Goal: Complete application form

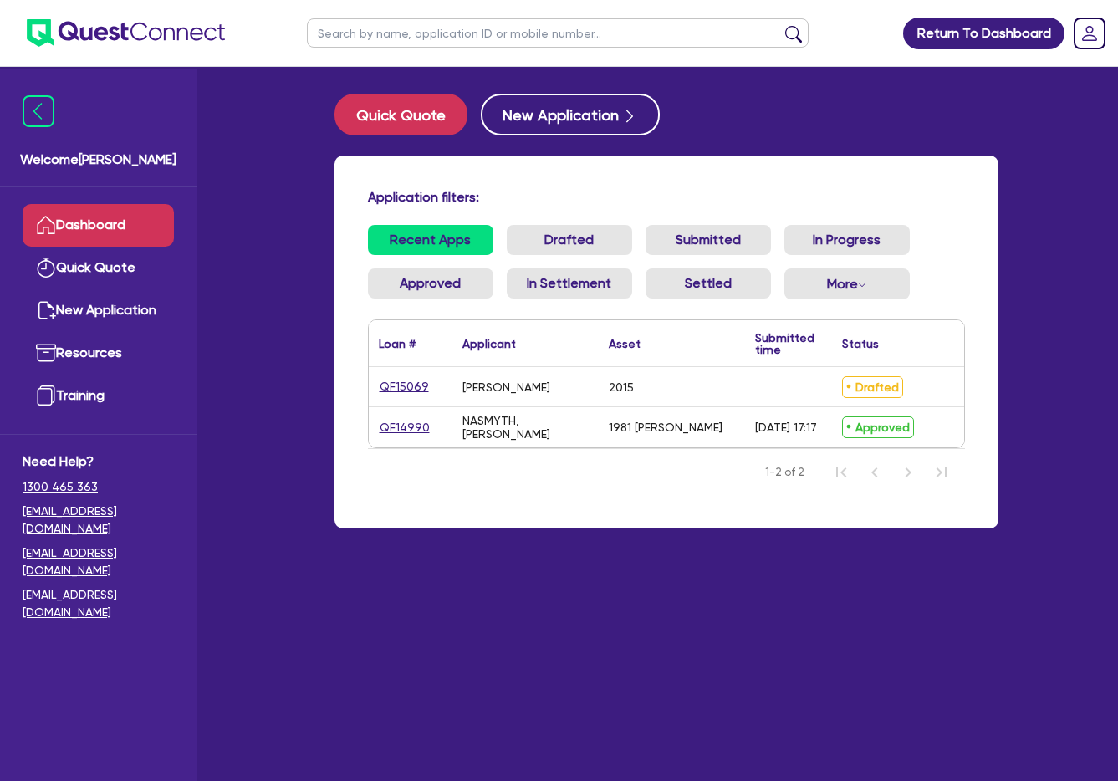
click at [530, 391] on div "[PERSON_NAME]" at bounding box center [506, 386] width 88 height 13
click at [406, 389] on link "QF15069" at bounding box center [404, 386] width 51 height 19
select select "CARS_AND_LIGHT_TRUCKS"
select select "VANS_AND_UTES"
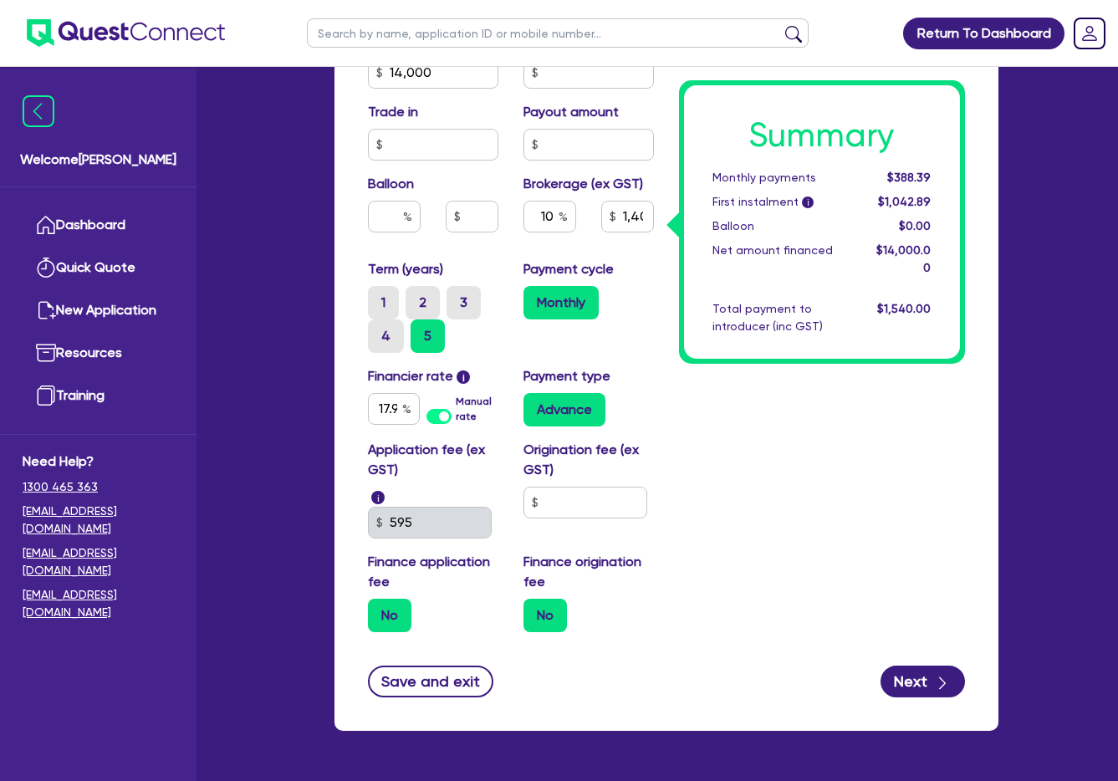
scroll to position [860, 0]
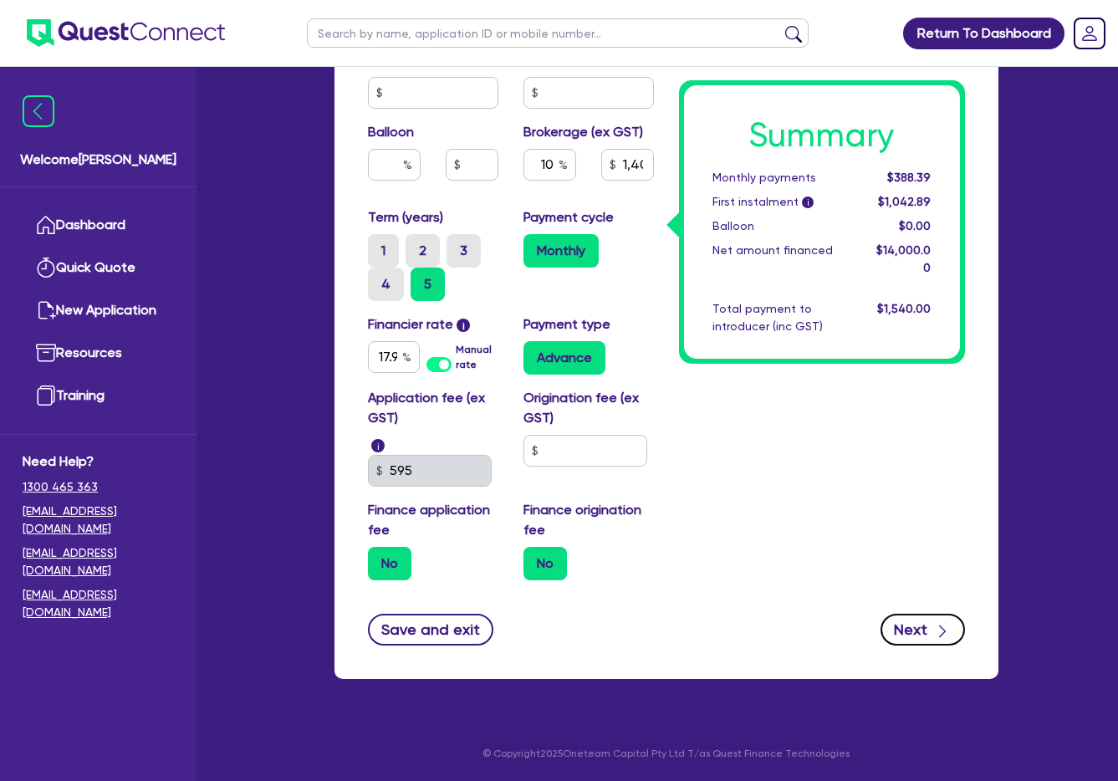
click at [921, 626] on button "Next" at bounding box center [923, 630] width 84 height 32
type input "14,000"
type input "1,400"
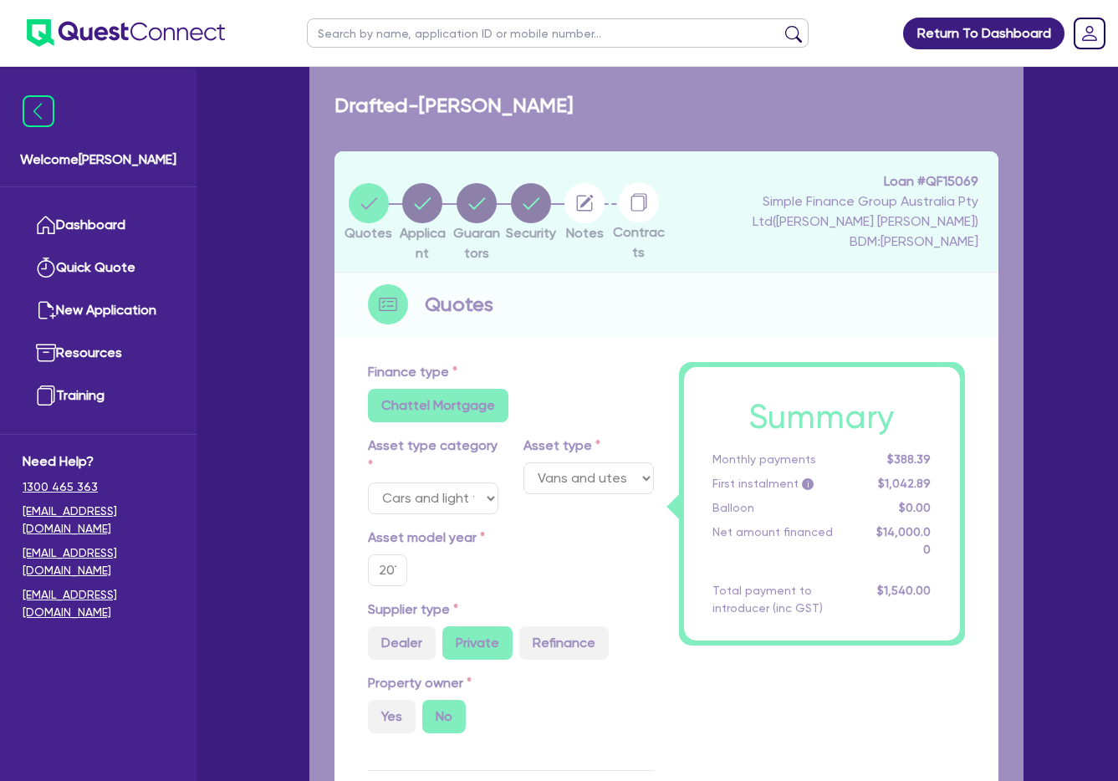
select select "SOLE_TRADER"
select select "RETAIL_WHOLESALE_TRADE"
select select "MOTOR_VEHICLES"
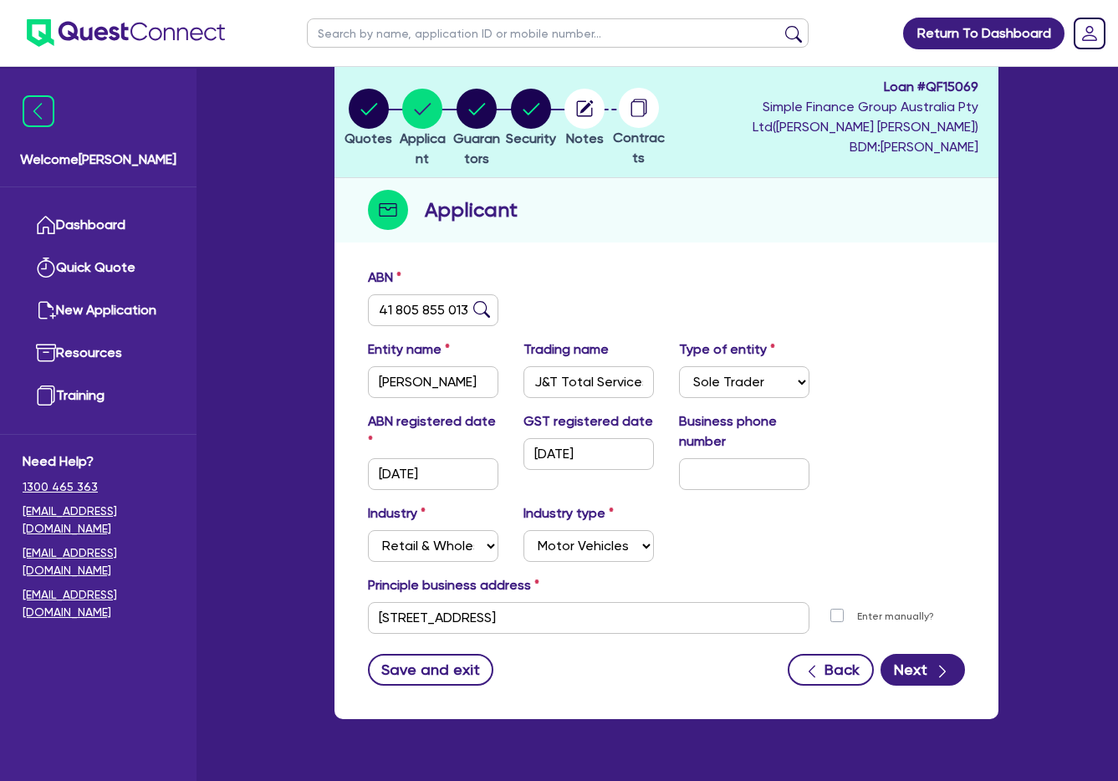
scroll to position [135, 0]
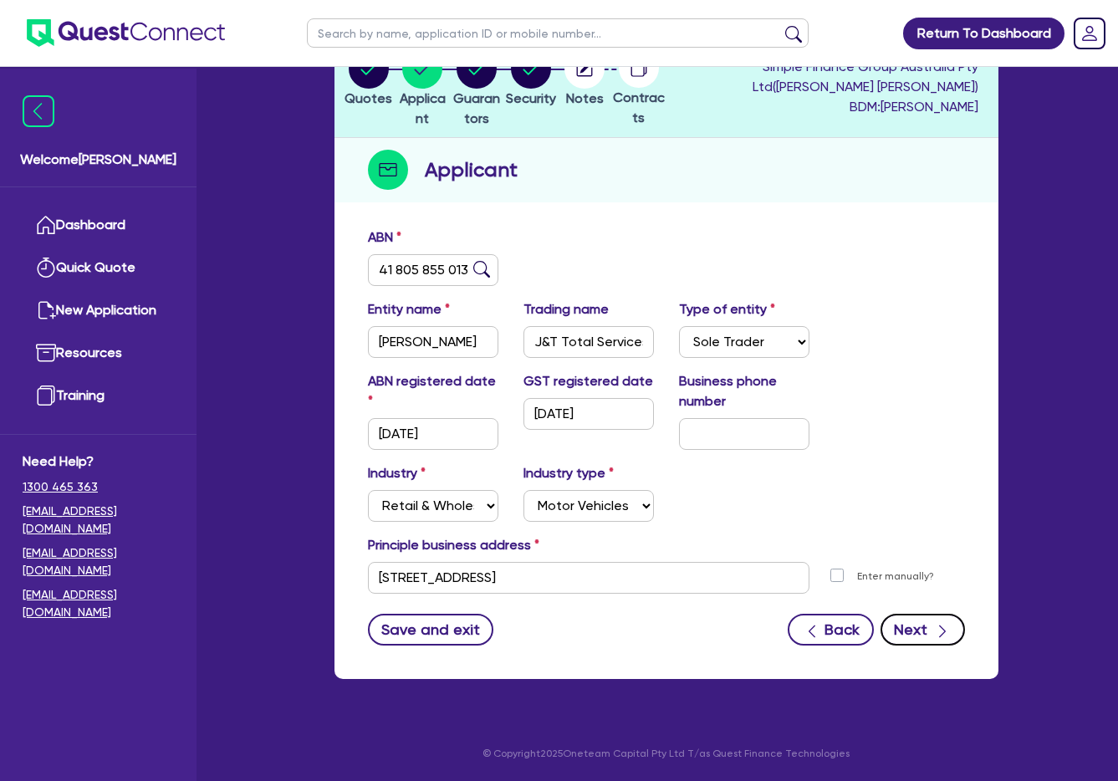
click at [925, 629] on button "Next" at bounding box center [923, 630] width 84 height 32
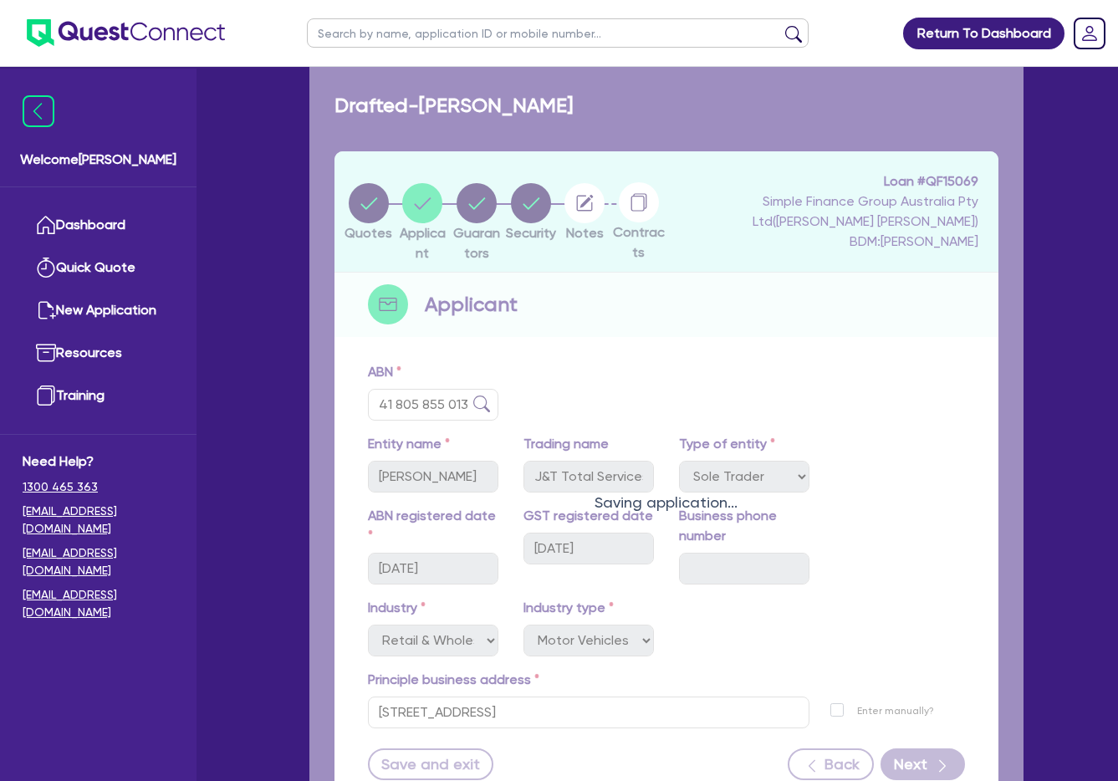
select select "MR"
select select "VIC"
select select "MARRIED"
select select "VEHICLE"
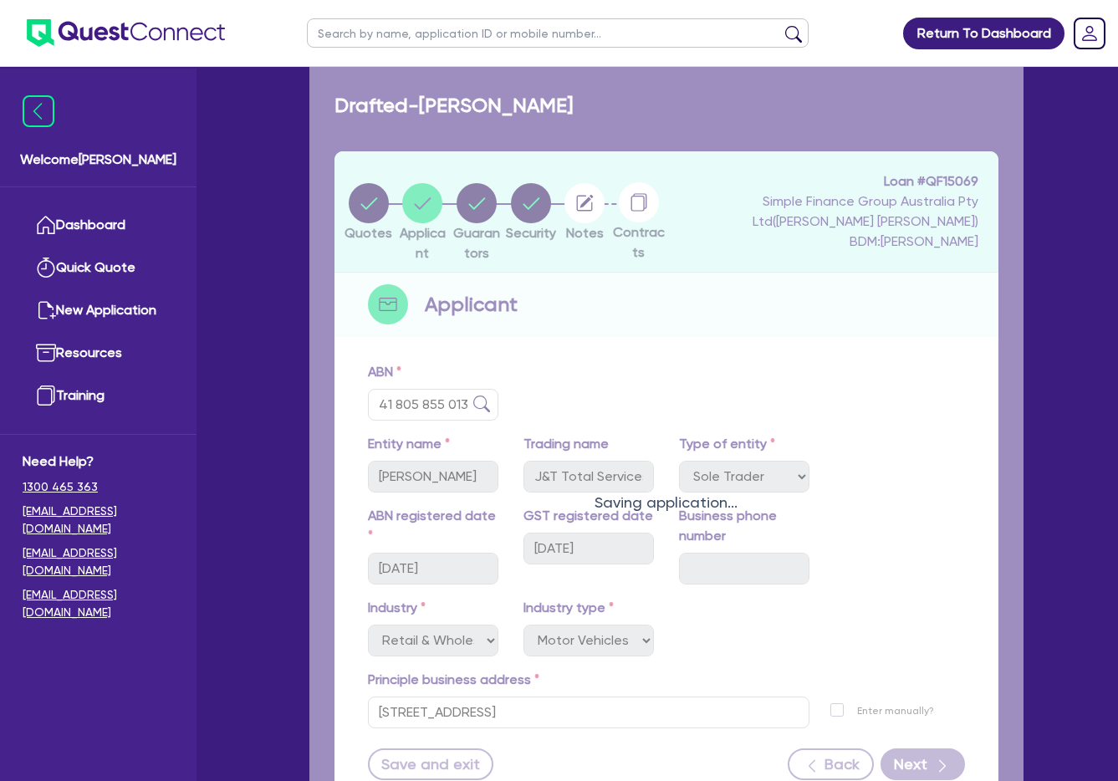
select select "VEHICLE"
select select "OTHER"
select select "PERSONAL_LOAN"
select select "CREDIT_CARD"
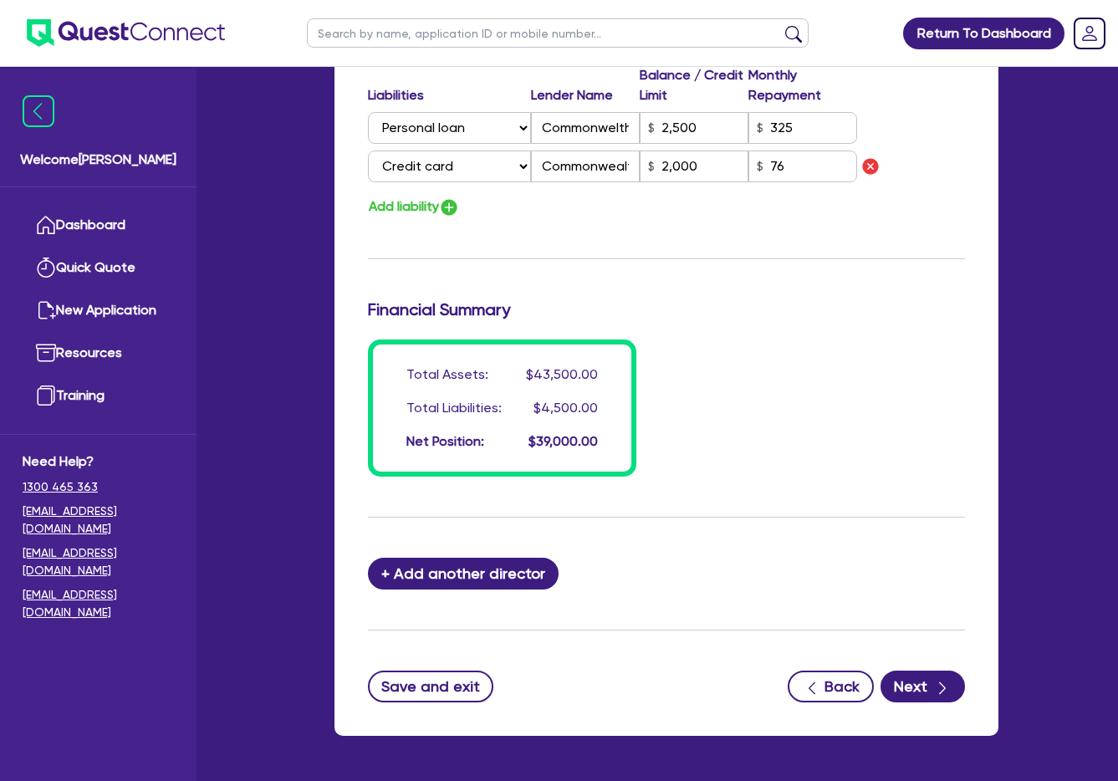
scroll to position [1422, 0]
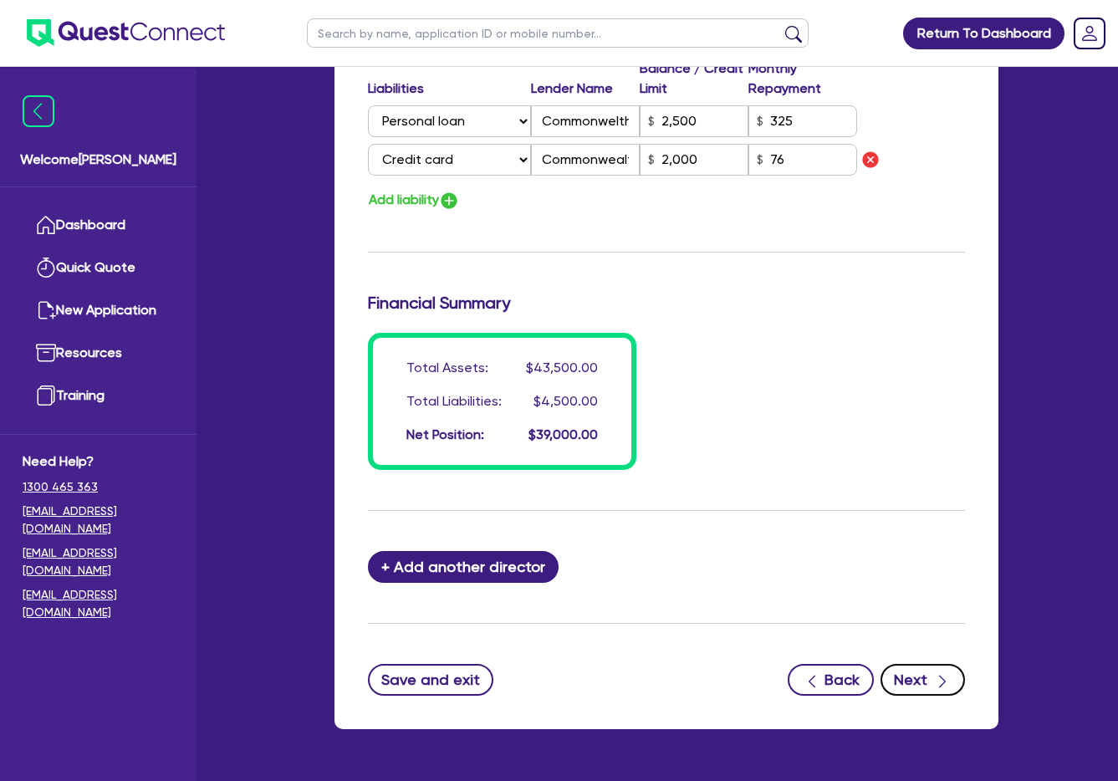
click at [925, 675] on button "Next" at bounding box center [923, 680] width 84 height 32
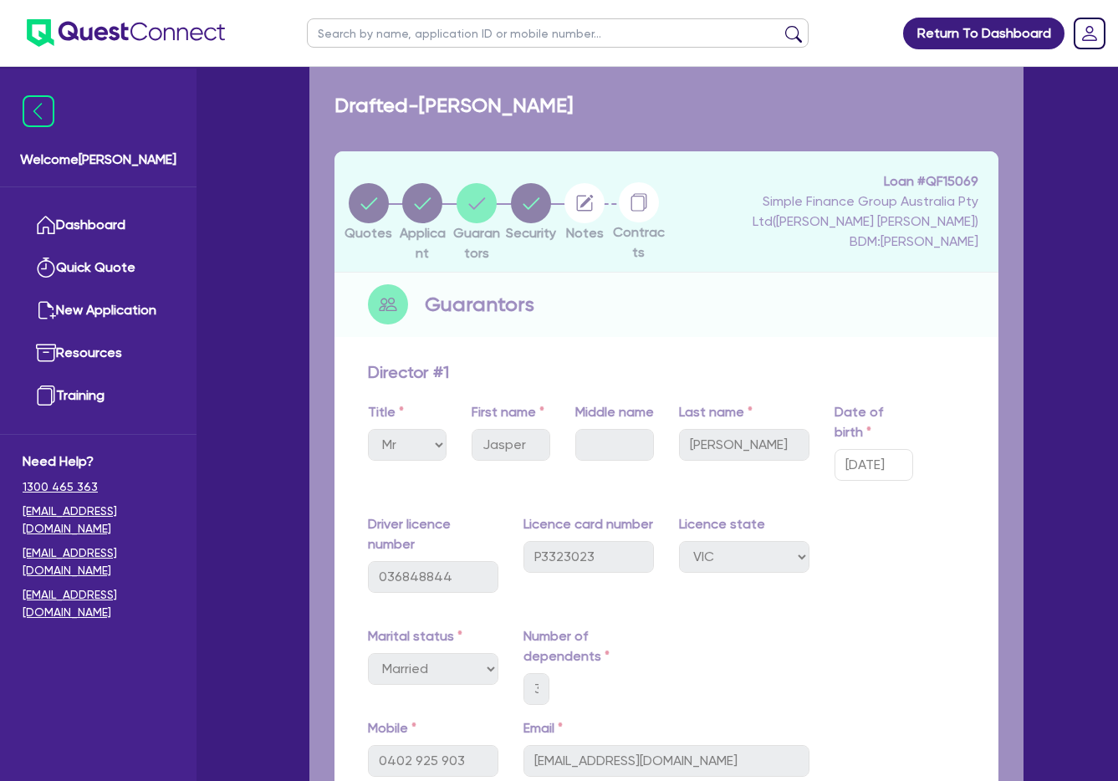
select select "CARS_AND_LIGHT_TRUCKS"
select select "VANS_AND_UTES"
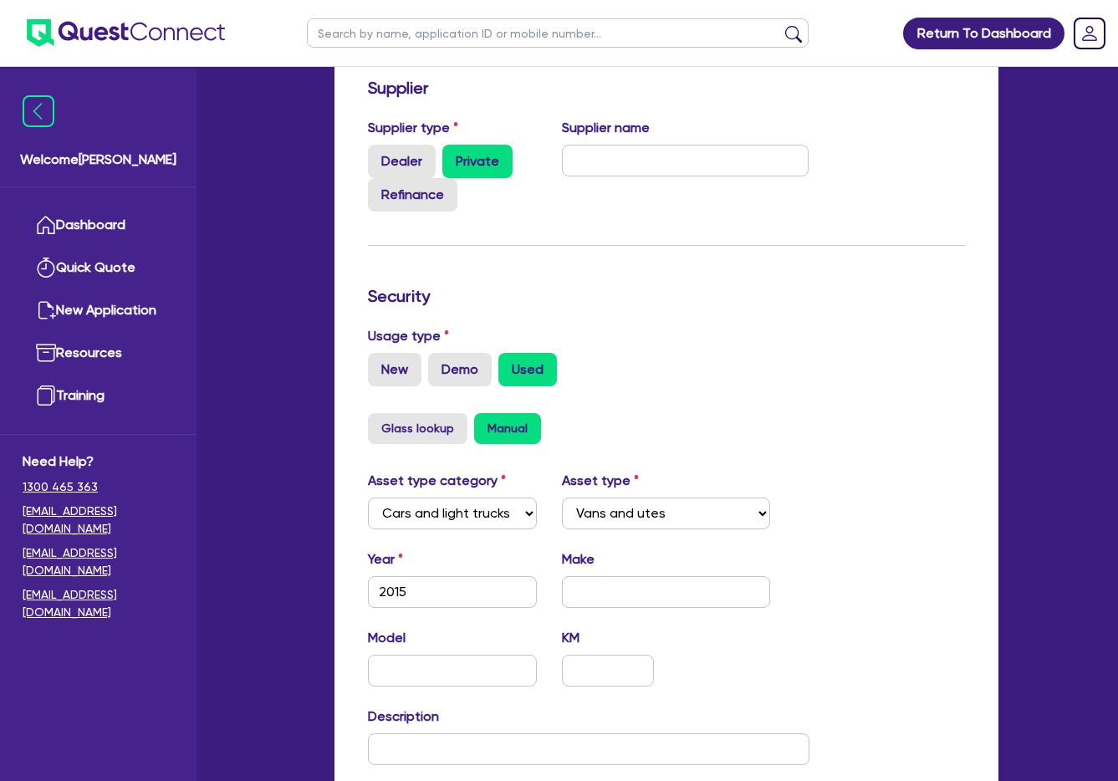
scroll to position [502, 0]
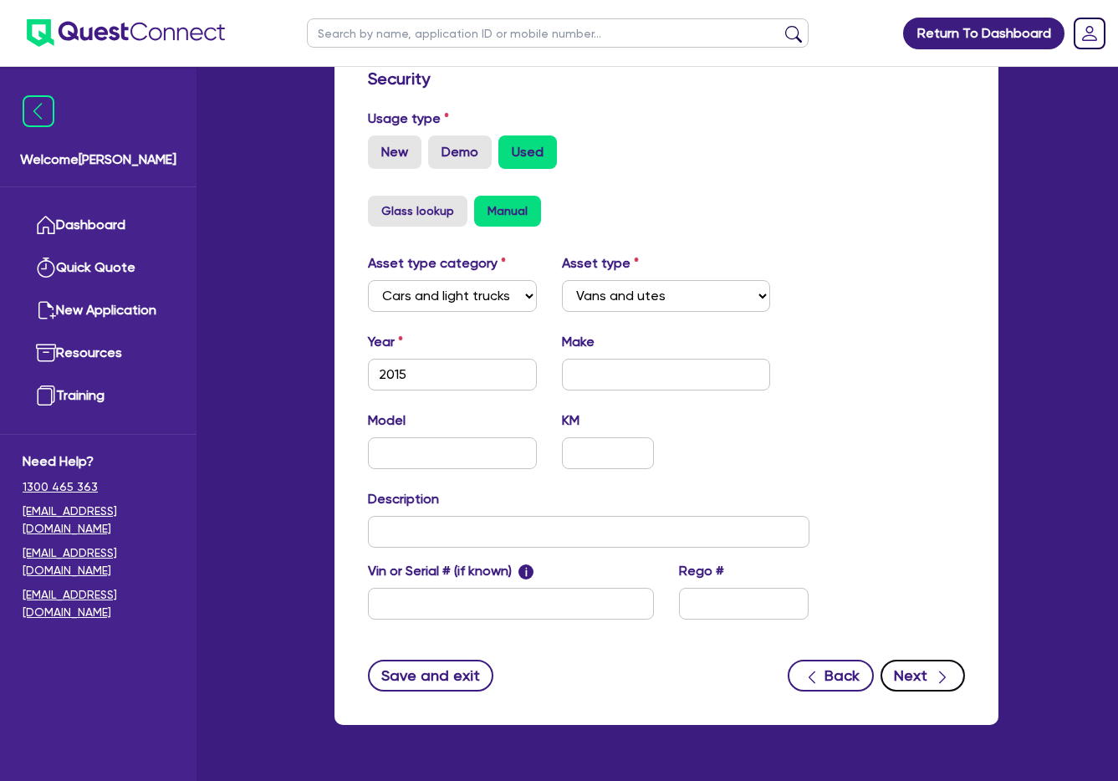
click at [924, 671] on button "Next" at bounding box center [923, 676] width 84 height 32
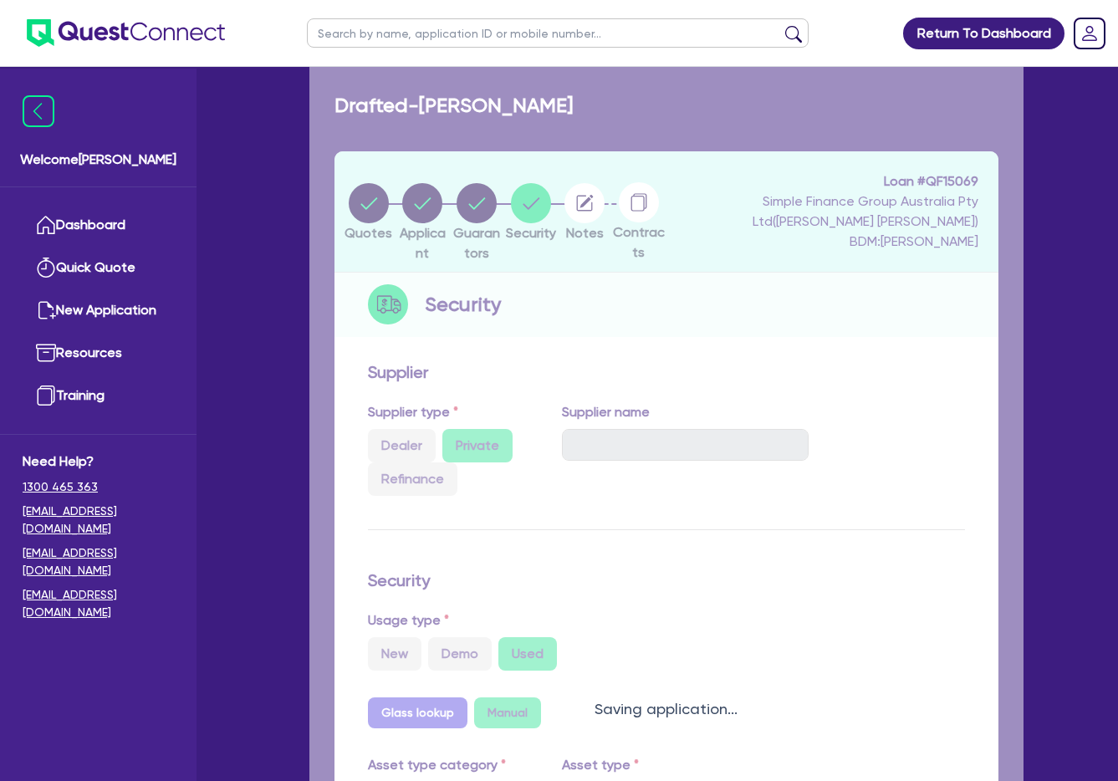
select select "Quest Finance - Own Book"
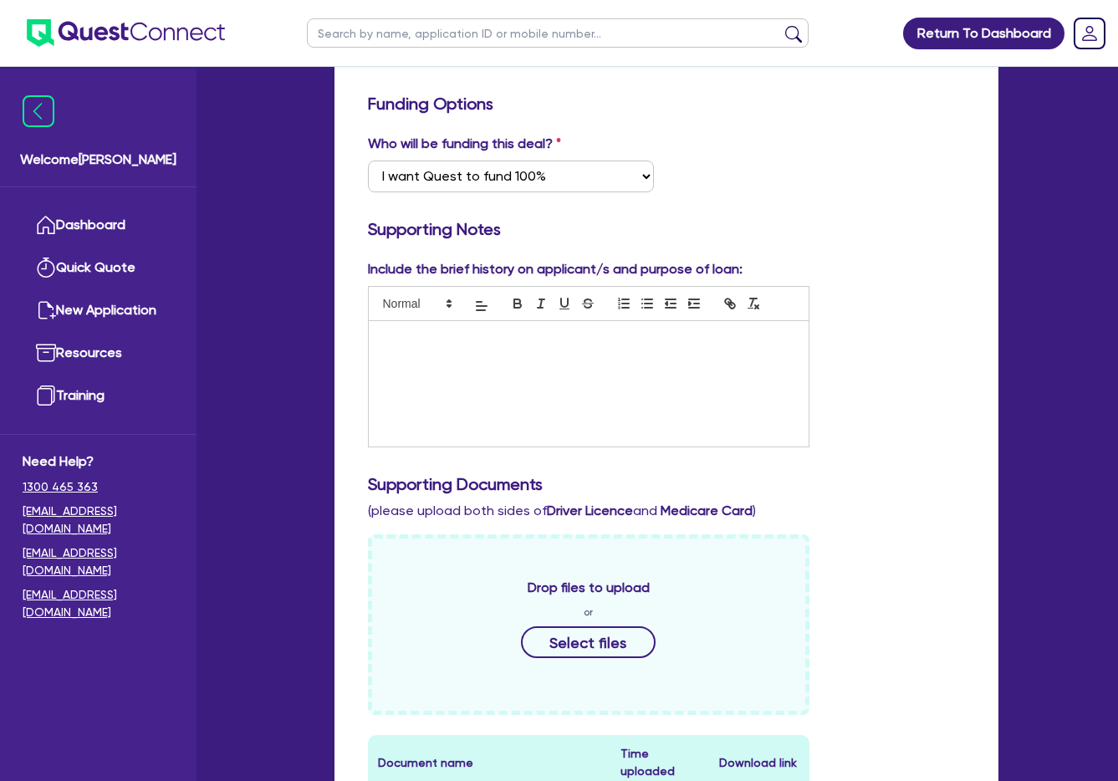
scroll to position [251, 0]
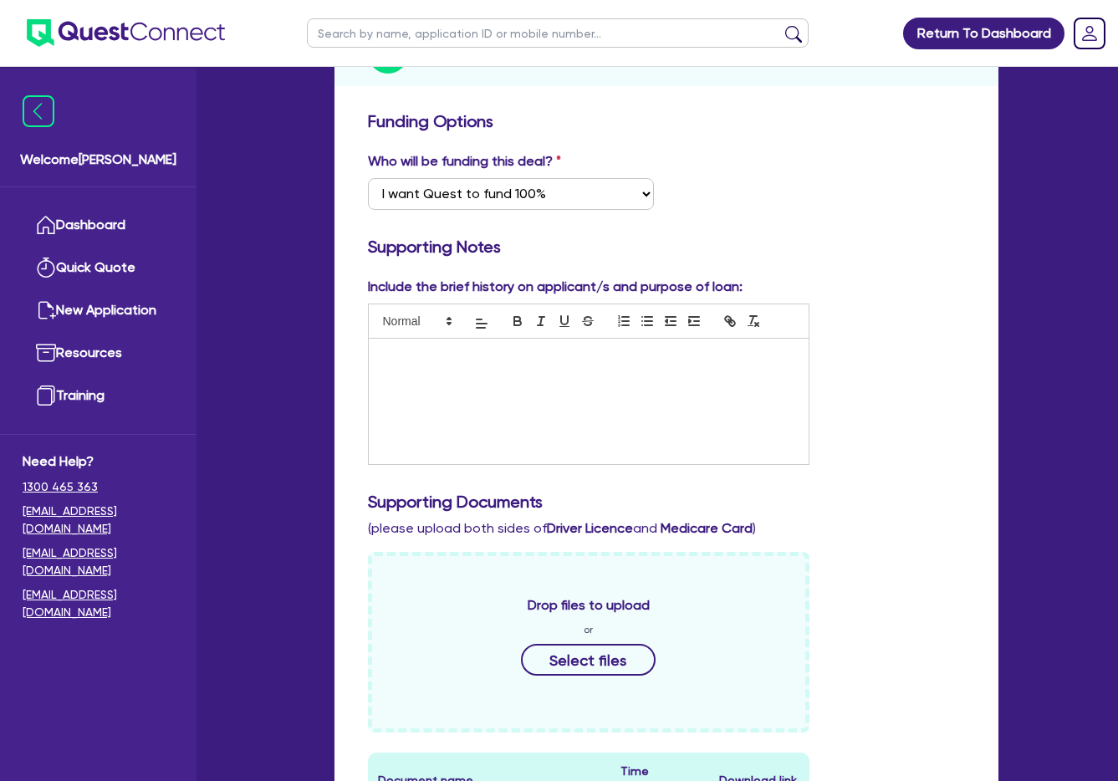
click at [568, 375] on div at bounding box center [589, 401] width 440 height 125
click at [493, 379] on div at bounding box center [589, 401] width 440 height 125
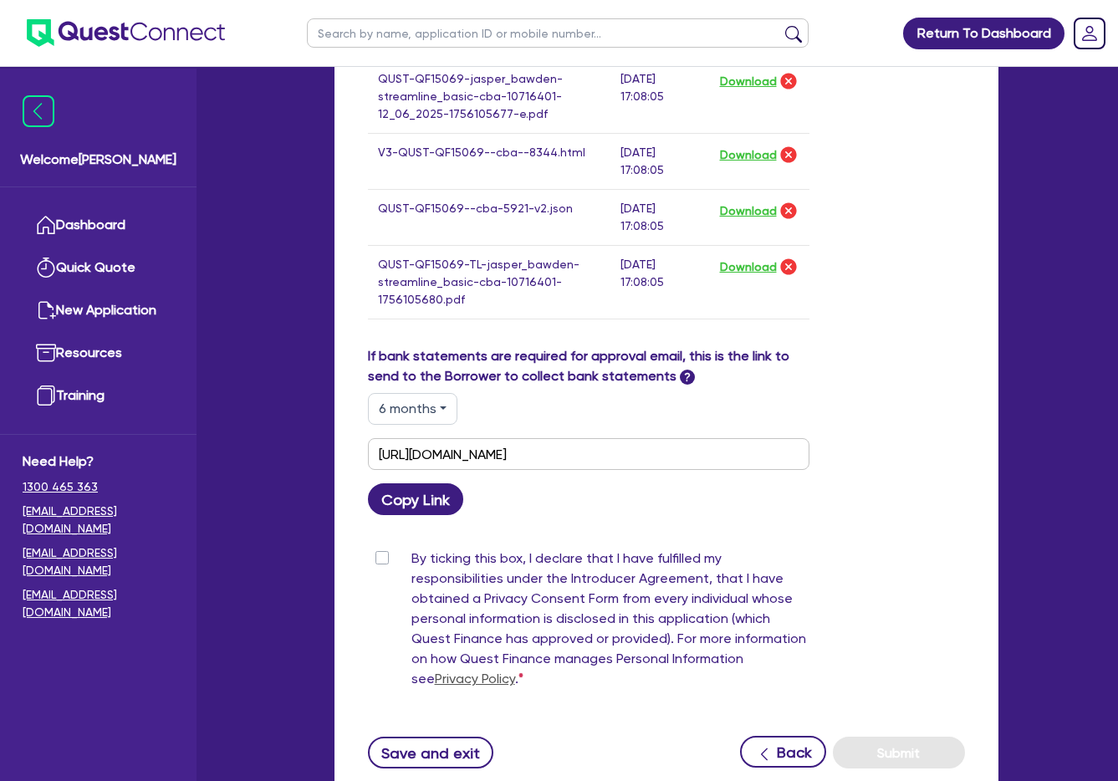
scroll to position [1087, 0]
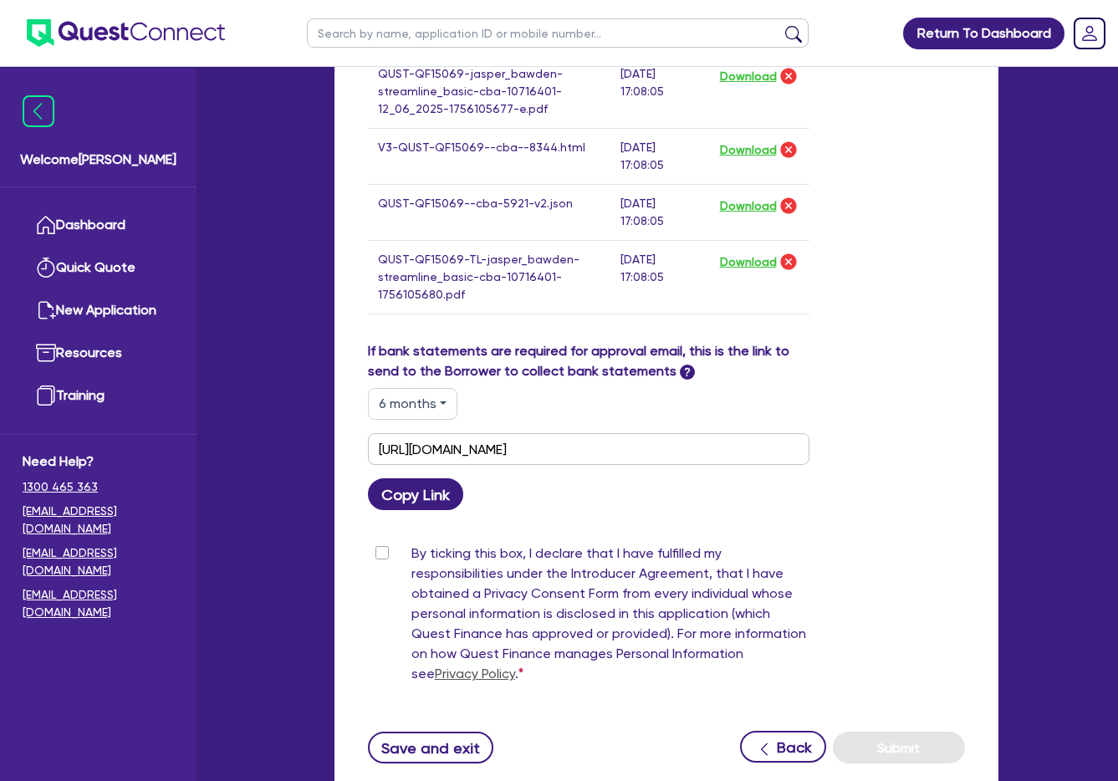
drag, startPoint x: 382, startPoint y: 553, endPoint x: 518, endPoint y: 569, distance: 137.3
click at [411, 553] on label "By ticking this box, I declare that I have fulfilled my responsibilities under …" at bounding box center [610, 617] width 398 height 147
click at [381, 553] on input "By ticking this box, I declare that I have fulfilled my responsibilities under …" at bounding box center [374, 552] width 13 height 16
checkbox input "true"
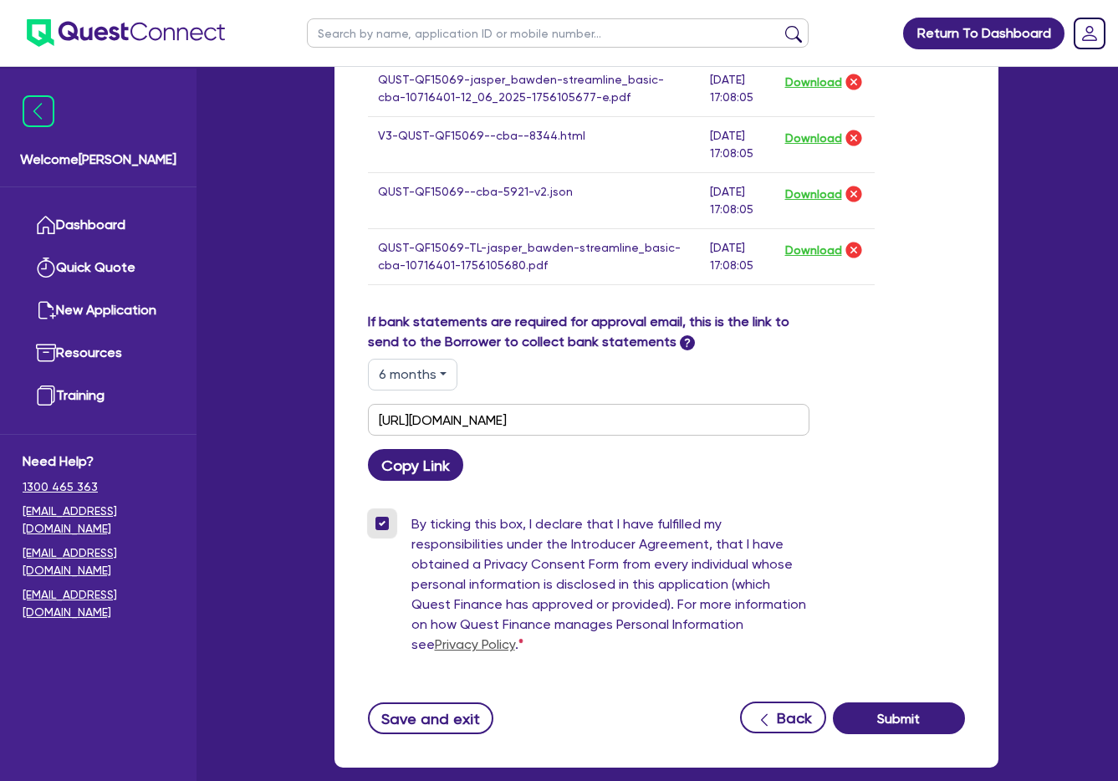
scroll to position [1254, 0]
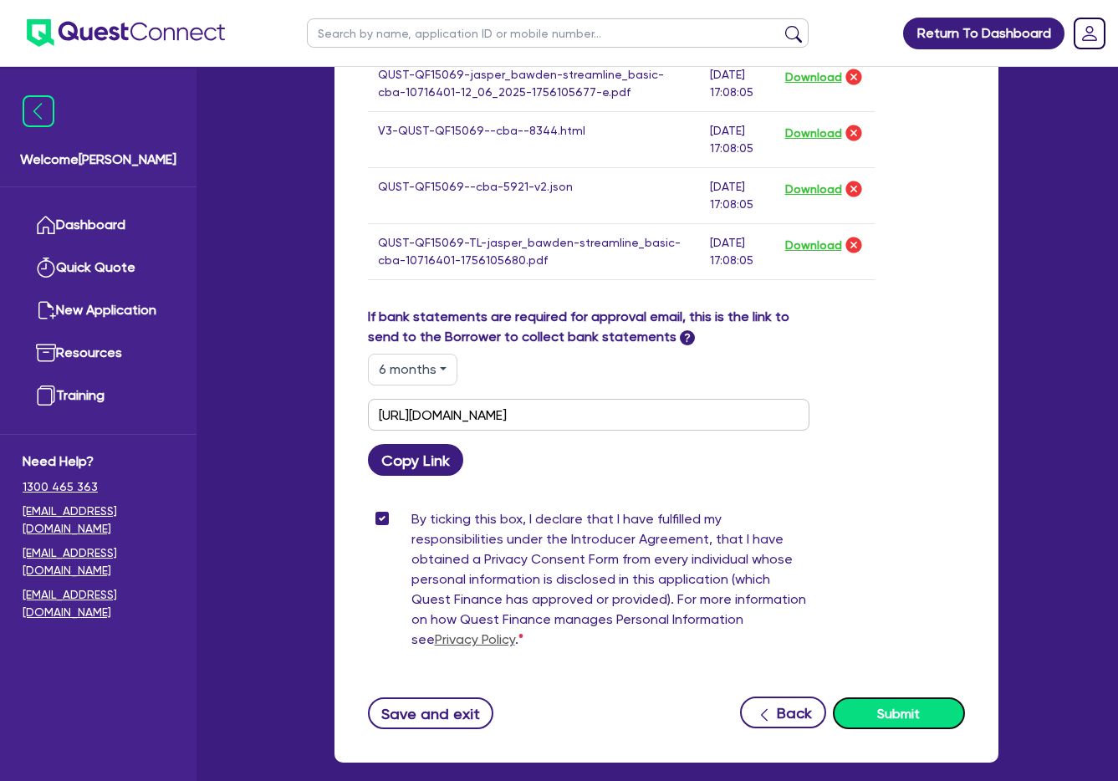
click at [886, 708] on button "Submit" at bounding box center [899, 713] width 132 height 32
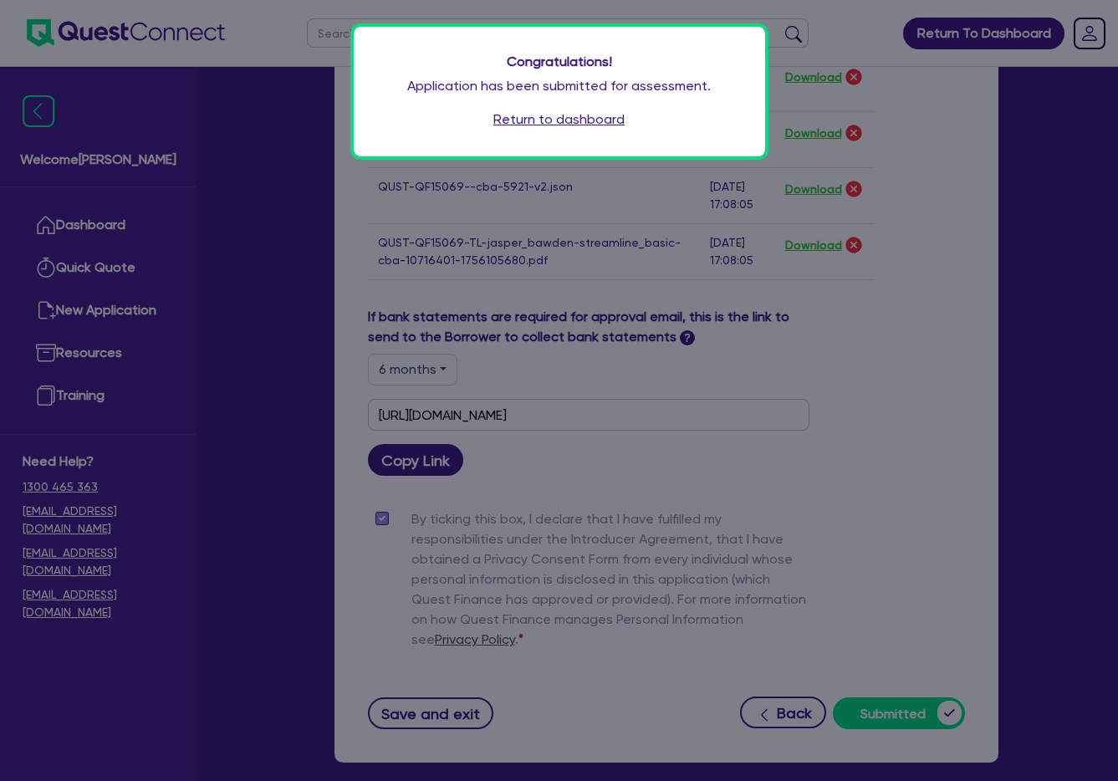
click at [594, 125] on link "Return to dashboard" at bounding box center [558, 120] width 131 height 20
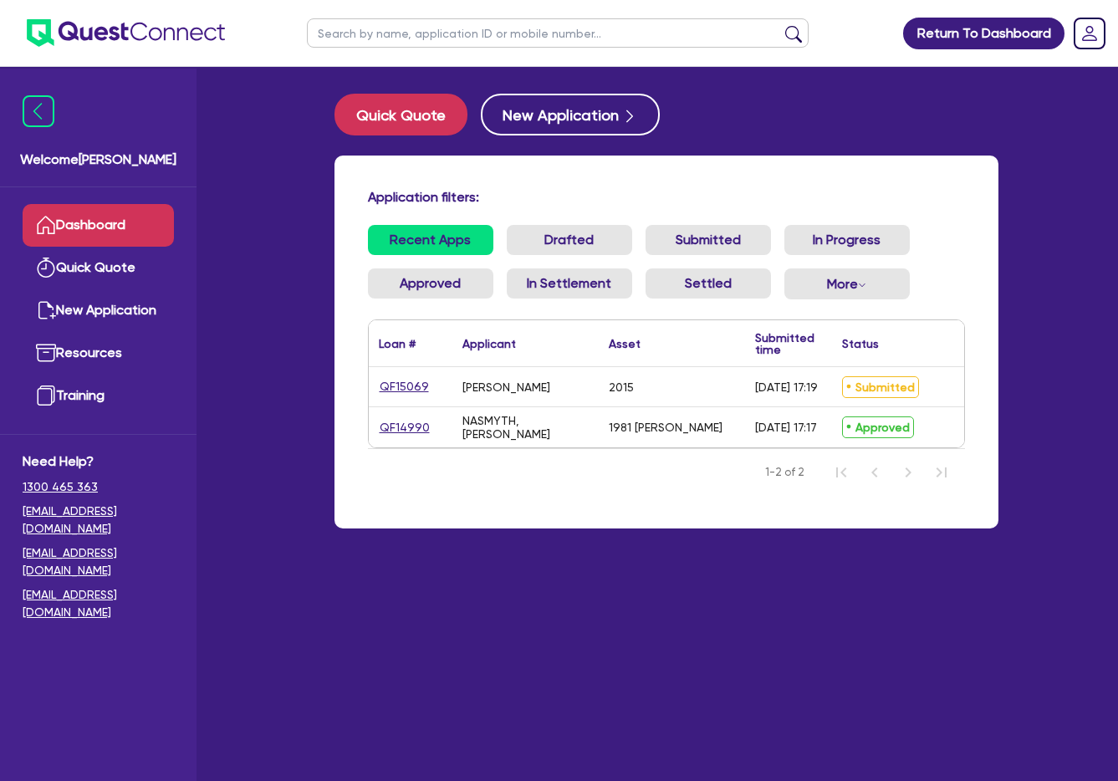
drag, startPoint x: 438, startPoint y: 386, endPoint x: 389, endPoint y: 386, distance: 49.3
click at [389, 386] on div "QF15069" at bounding box center [410, 386] width 63 height 19
click at [401, 382] on link "QF15069" at bounding box center [404, 386] width 51 height 19
select select "CARS_AND_LIGHT_TRUCKS"
select select "VANS_AND_UTES"
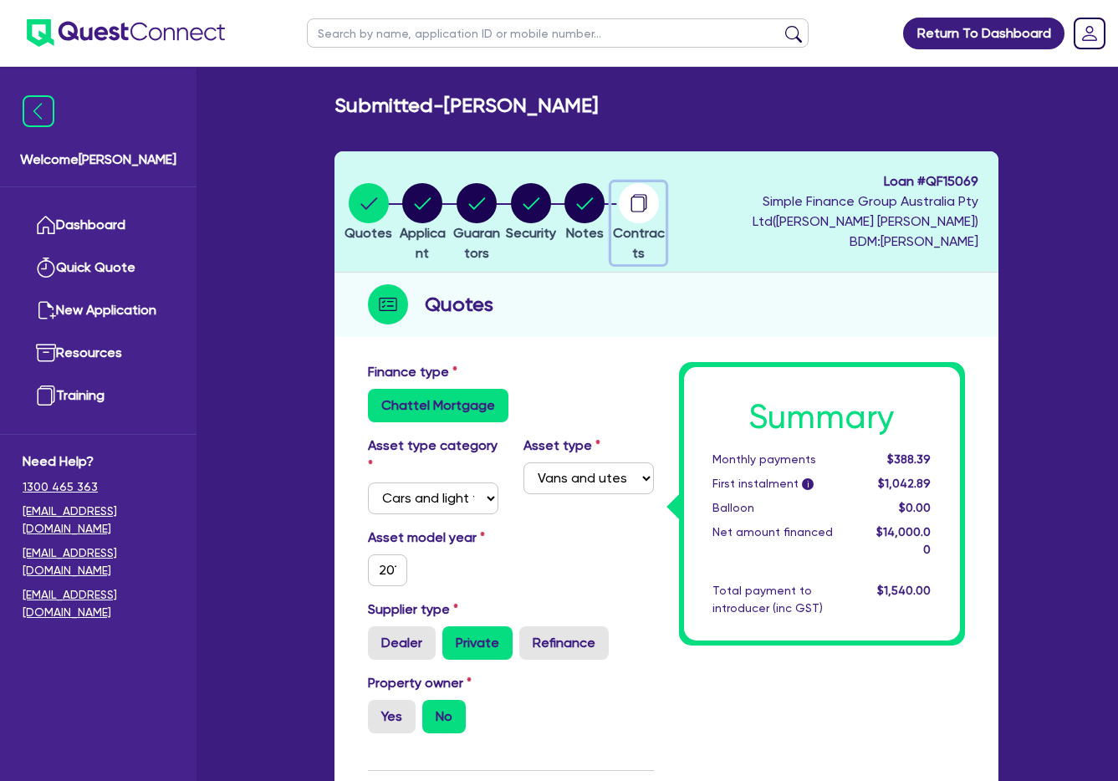
click at [659, 203] on circle "button" at bounding box center [639, 203] width 40 height 40
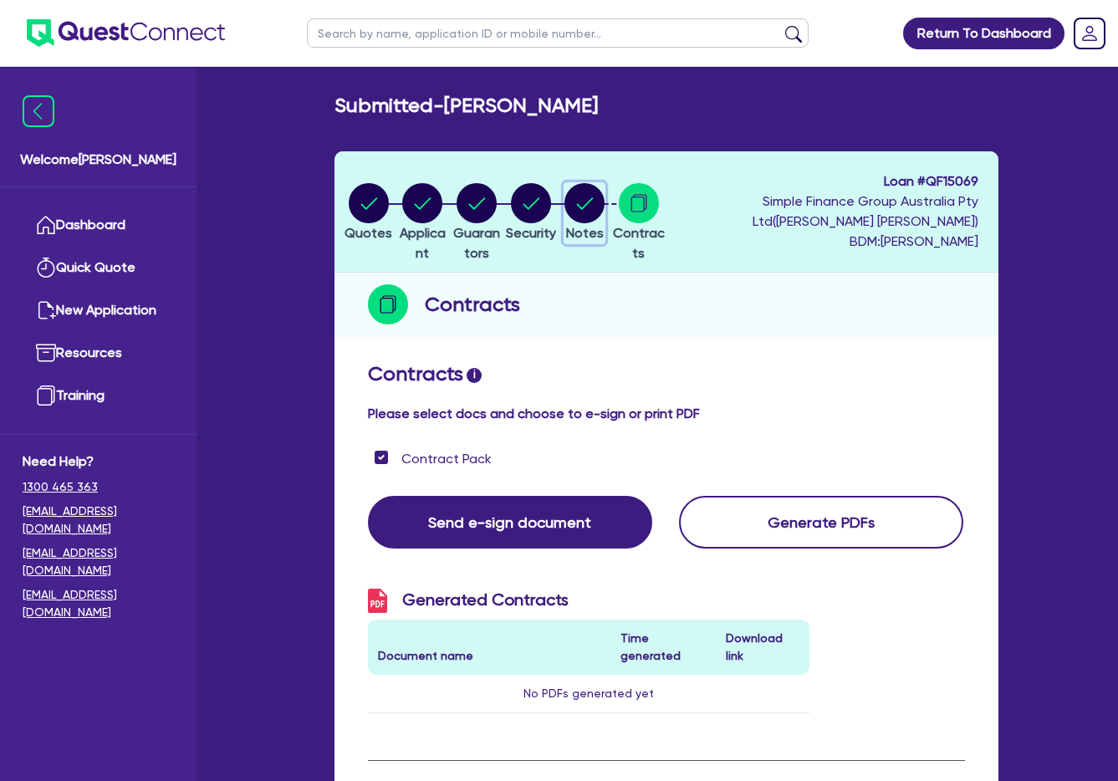
click at [598, 197] on circle "button" at bounding box center [584, 203] width 40 height 40
select select "Quest Finance - Own Book"
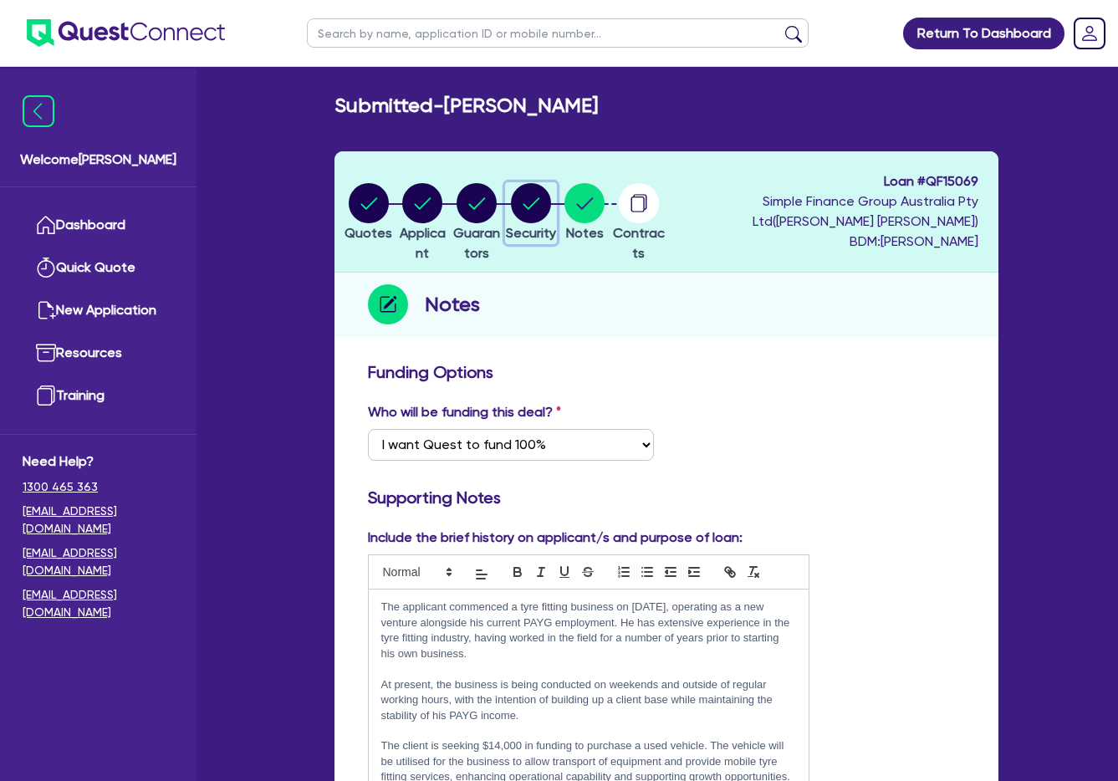
click at [551, 202] on circle "button" at bounding box center [531, 203] width 40 height 40
select select "CARS_AND_LIGHT_TRUCKS"
select select "VANS_AND_UTES"
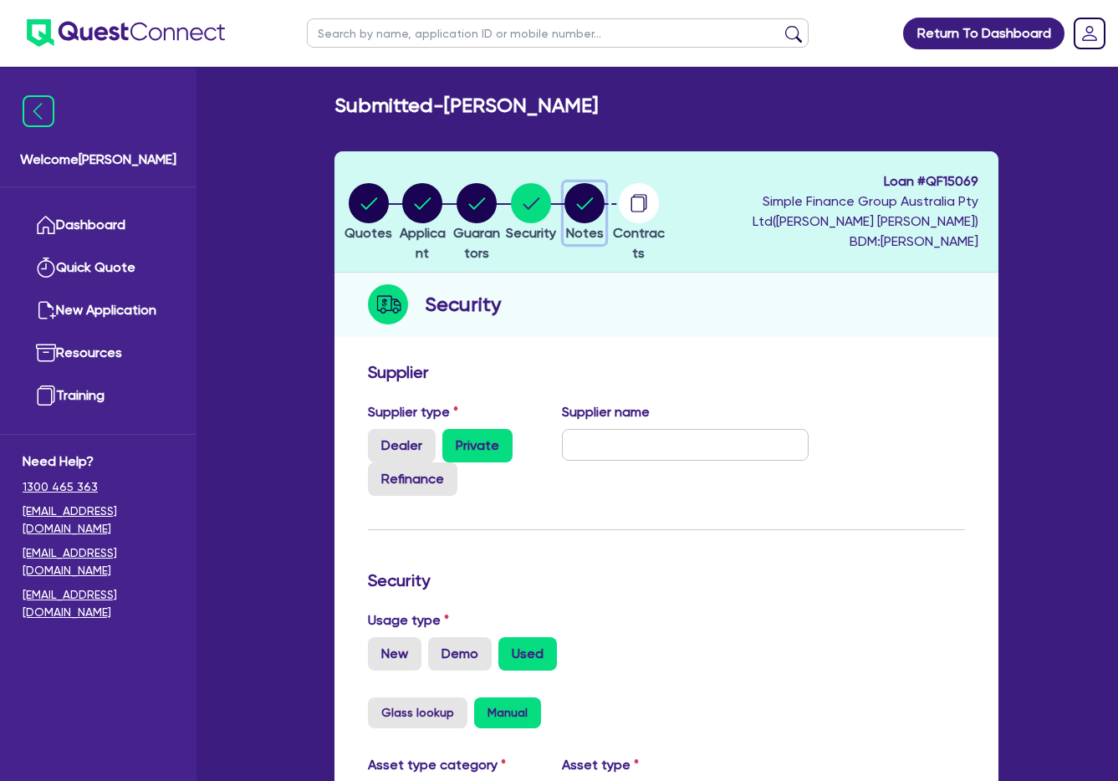
click at [605, 208] on circle "button" at bounding box center [584, 203] width 40 height 40
select select "Quest Finance - Own Book"
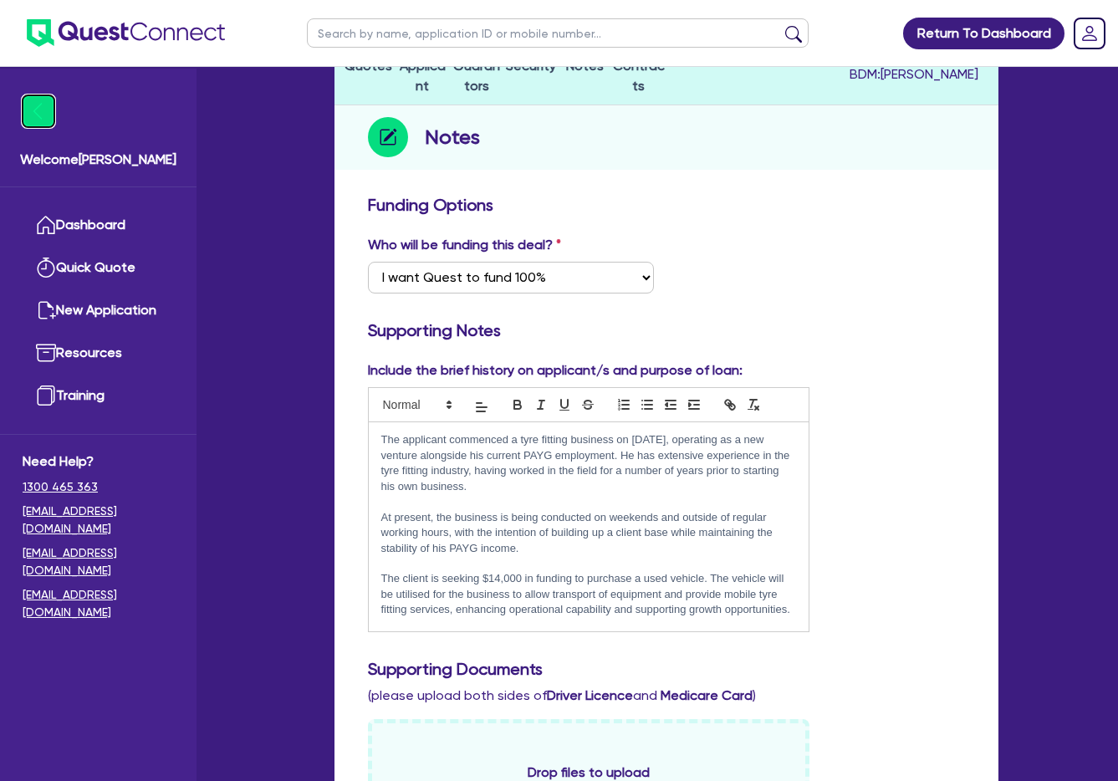
click at [48, 102] on img at bounding box center [39, 111] width 32 height 32
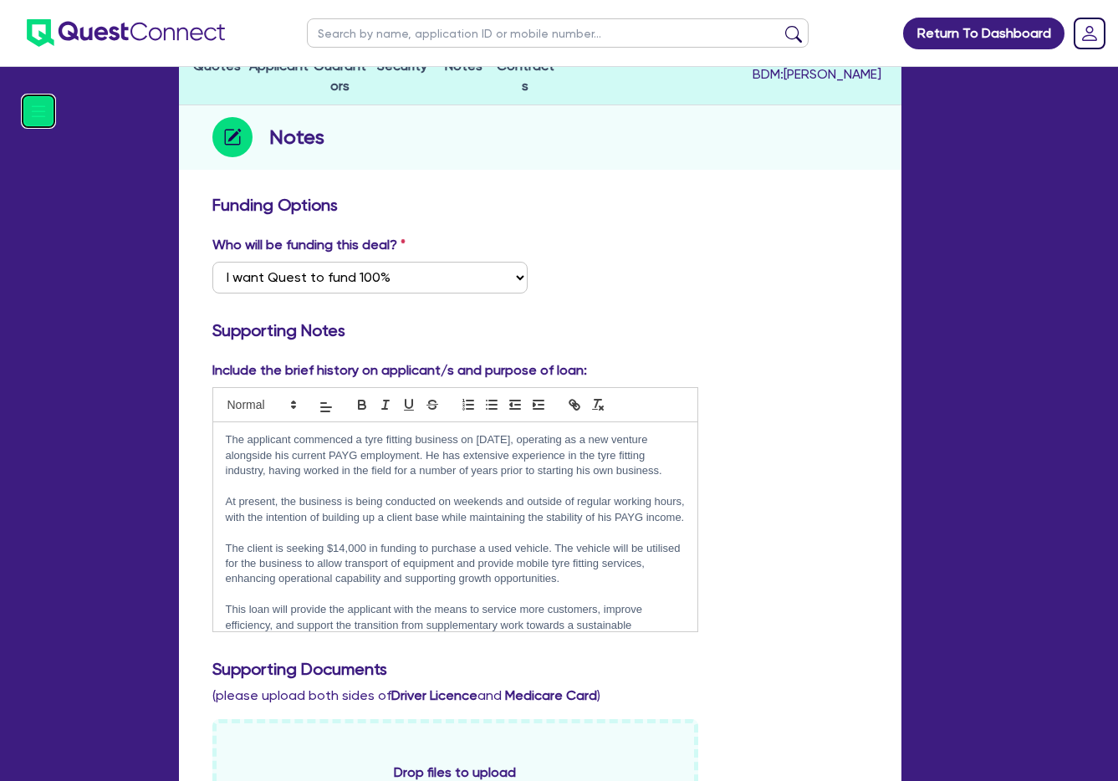
click at [33, 112] on img at bounding box center [39, 111] width 32 height 32
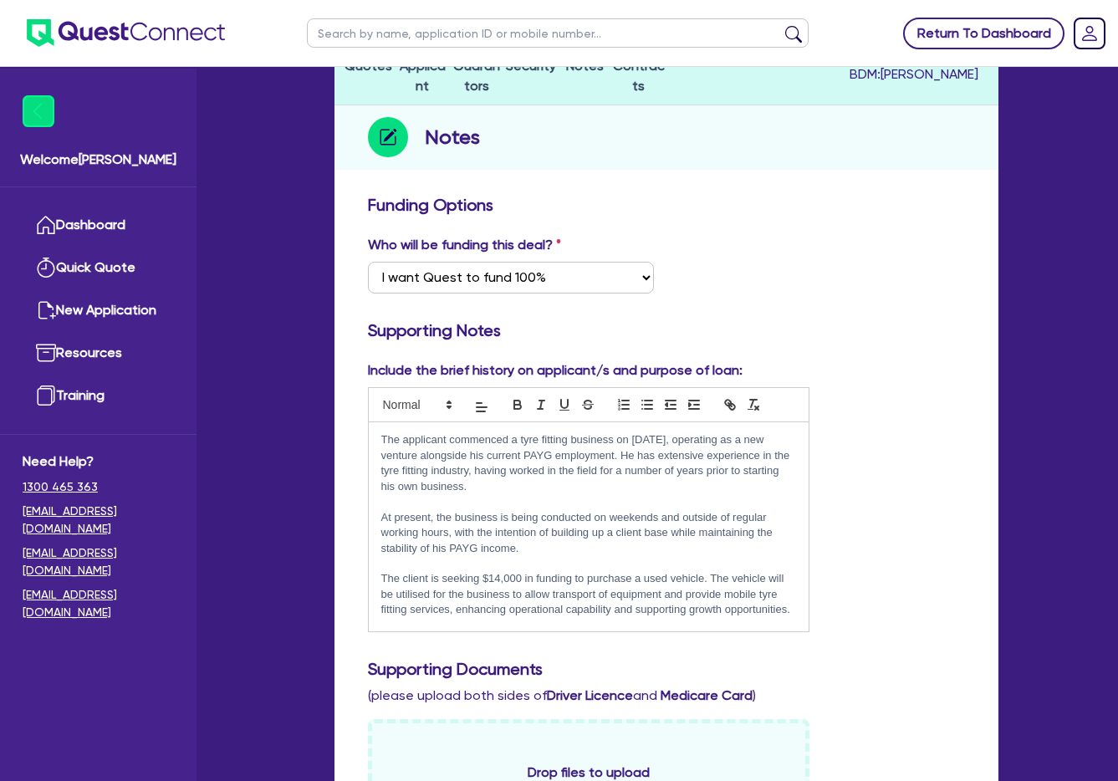
click at [1025, 38] on link "Return To Dashboard" at bounding box center [983, 34] width 161 height 32
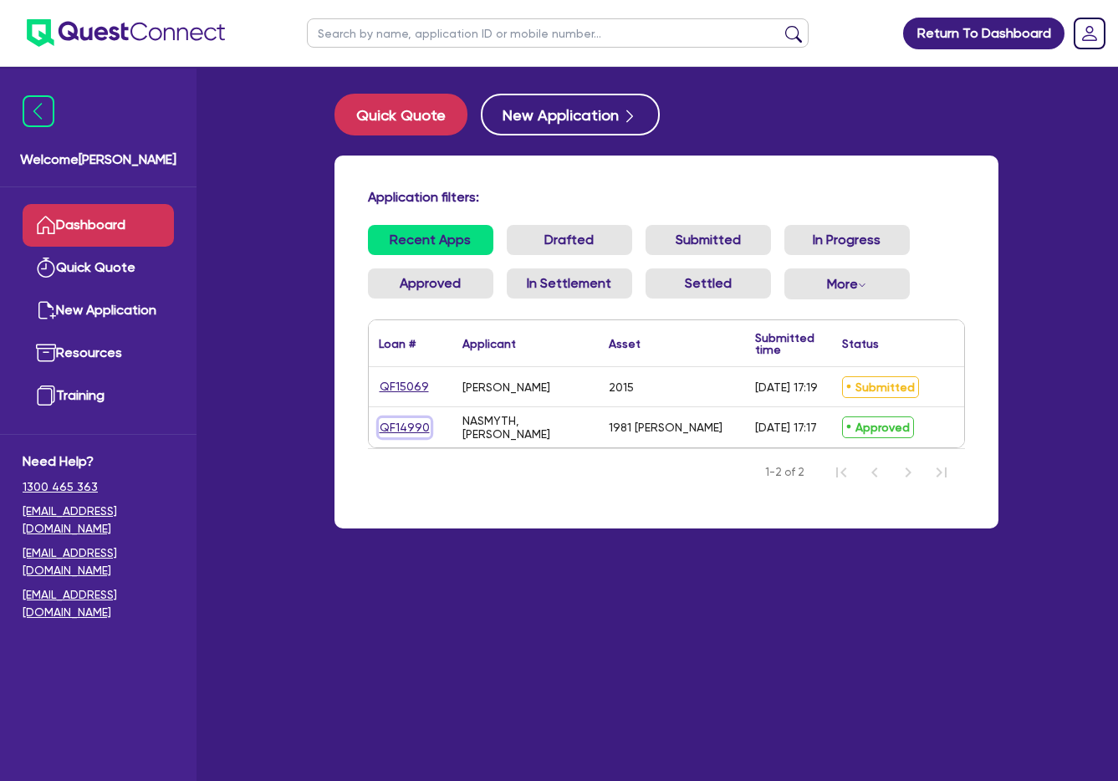
click at [417, 430] on link "QF14990" at bounding box center [405, 427] width 52 height 19
select select "PRIMARY_ASSETS"
select select "HEAVY_TRUCKS"
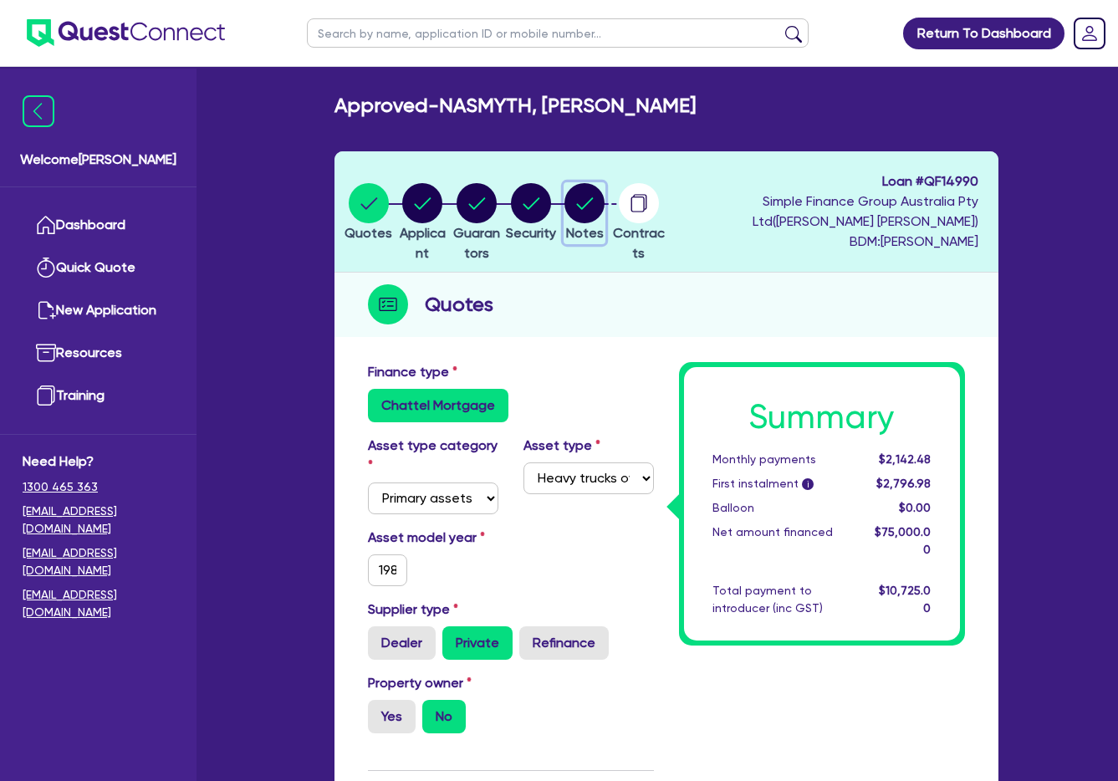
click at [596, 191] on icon "button" at bounding box center [584, 203] width 40 height 40
select select "Quest Finance - Own Book"
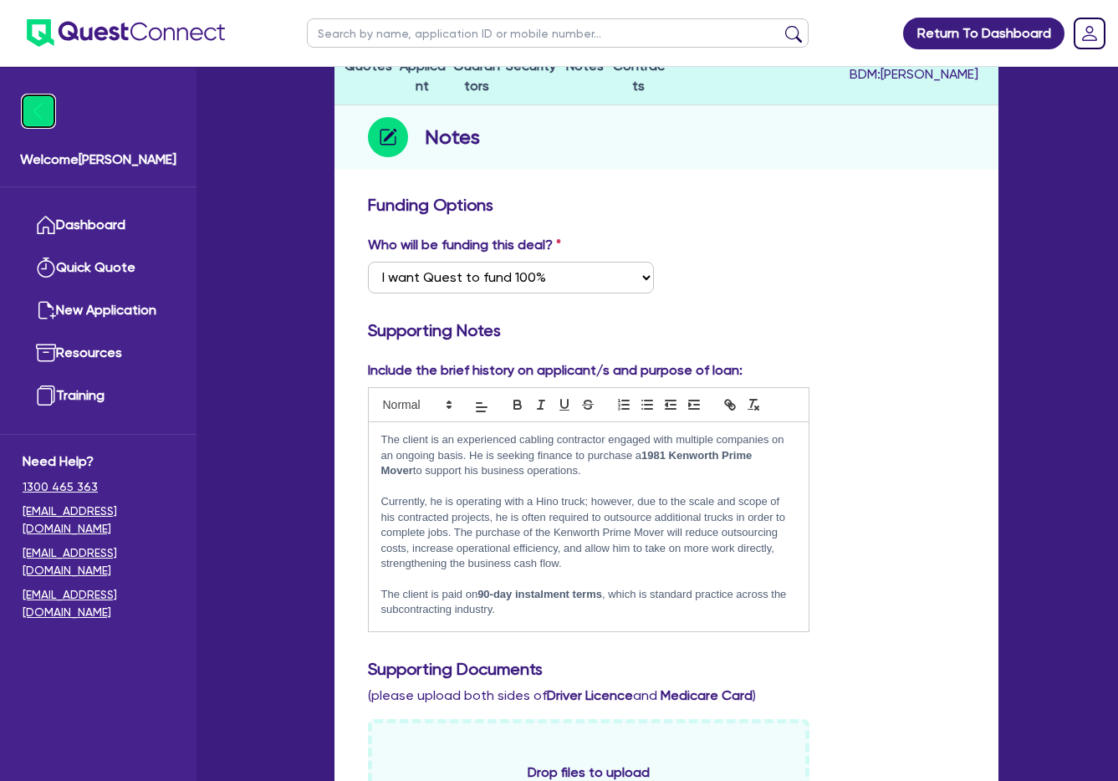
click at [32, 116] on img at bounding box center [39, 111] width 32 height 32
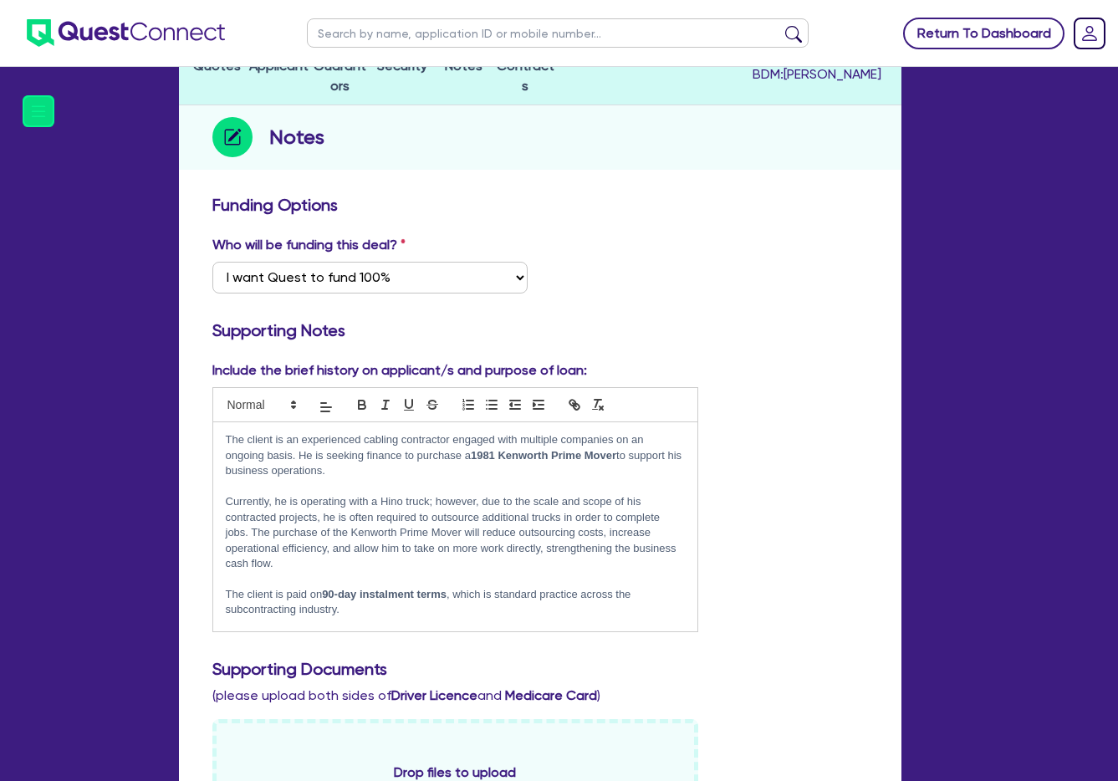
click at [999, 44] on link "Return To Dashboard" at bounding box center [983, 34] width 161 height 32
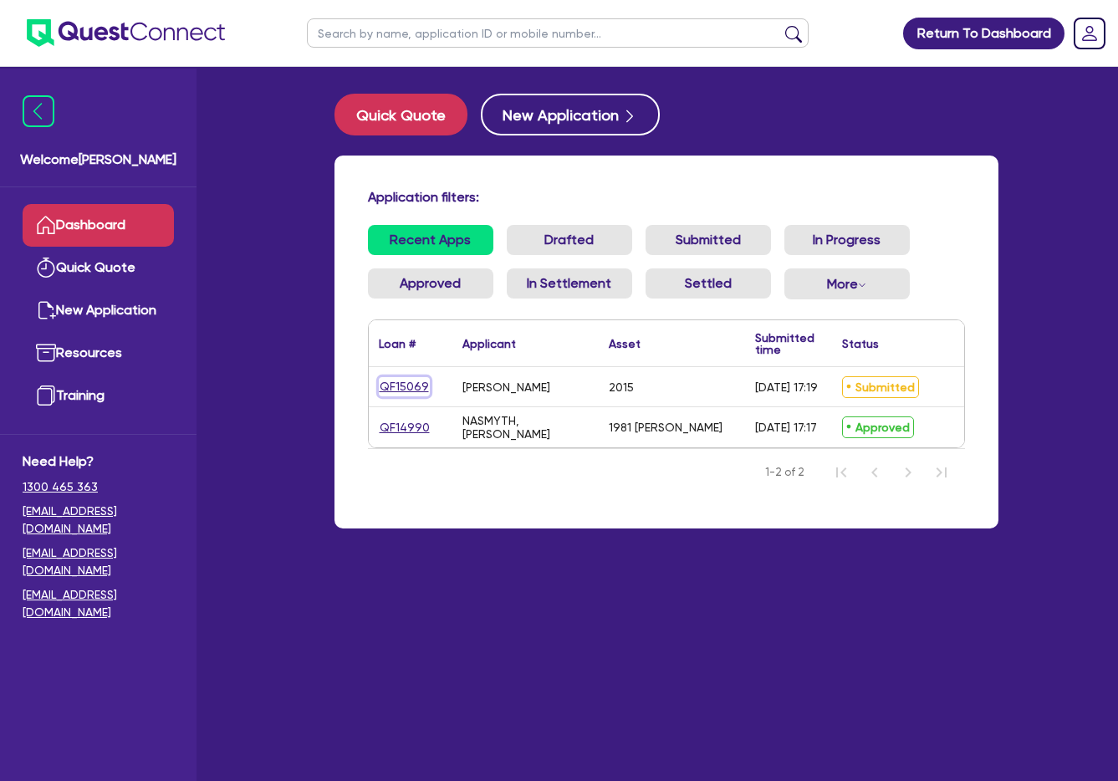
click at [398, 385] on link "QF15069" at bounding box center [404, 386] width 51 height 19
select select "CARS_AND_LIGHT_TRUCKS"
select select "VANS_AND_UTES"
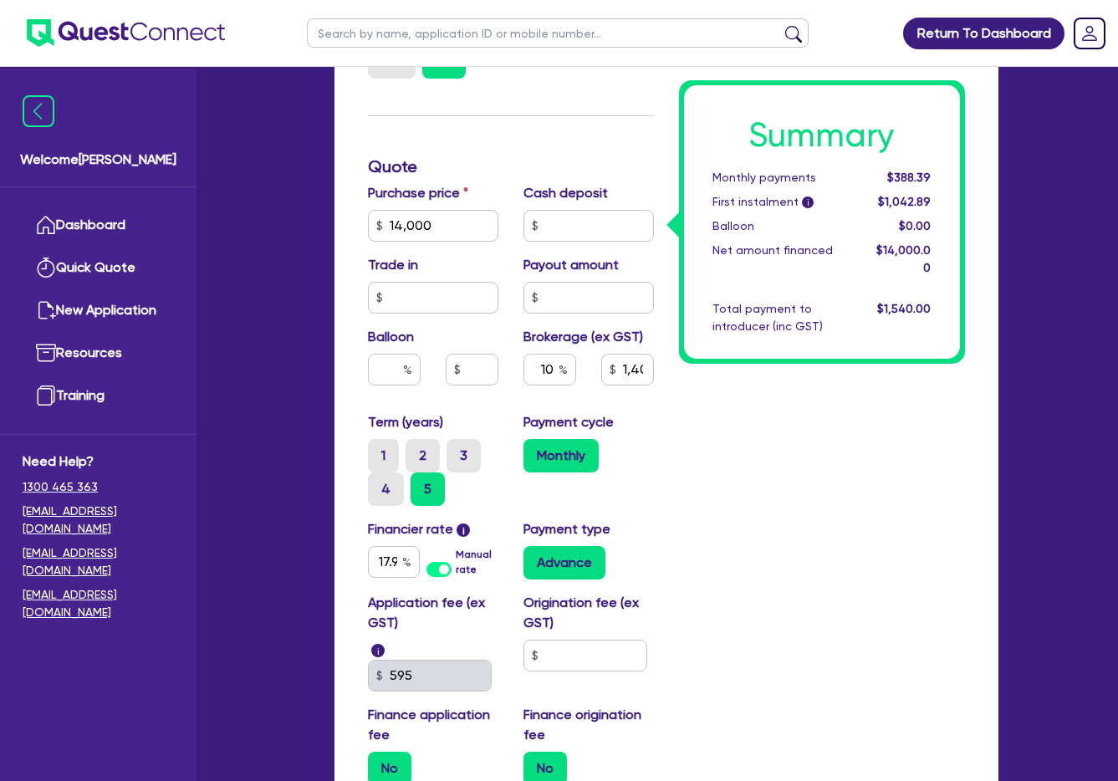
scroll to position [669, 0]
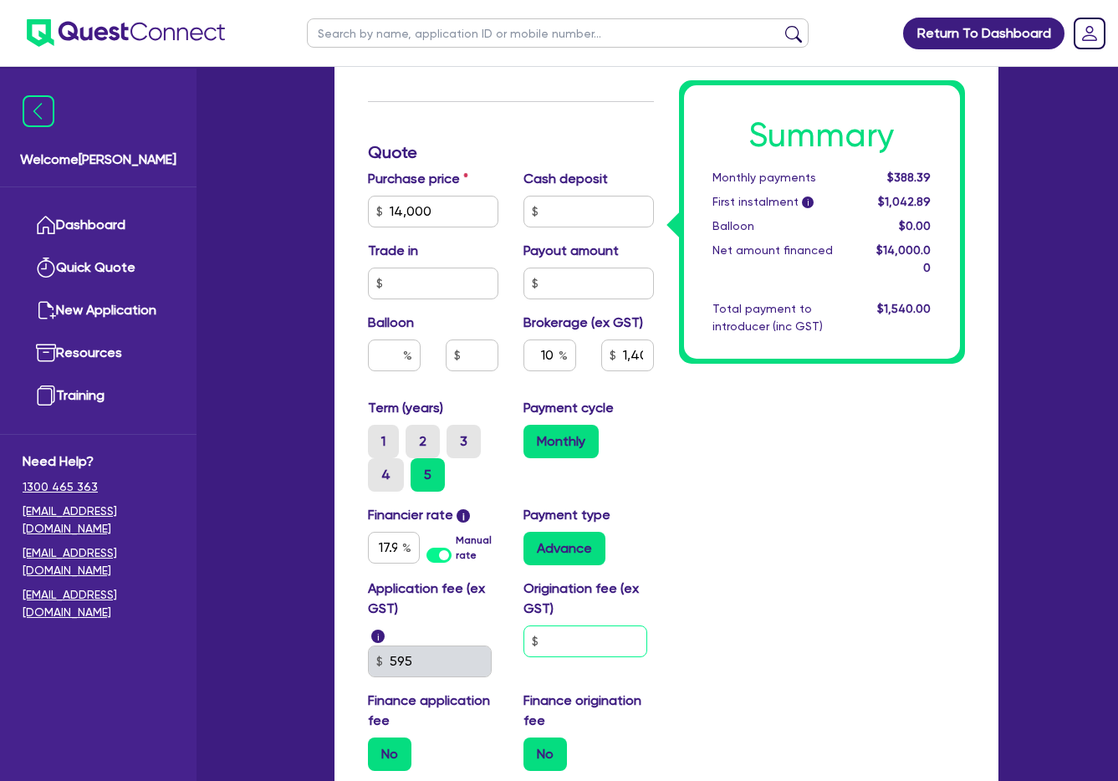
click at [584, 633] on input "text" at bounding box center [585, 641] width 124 height 32
type input "14,000"
type input "1,400"
type input "14,000"
type input "1,400"
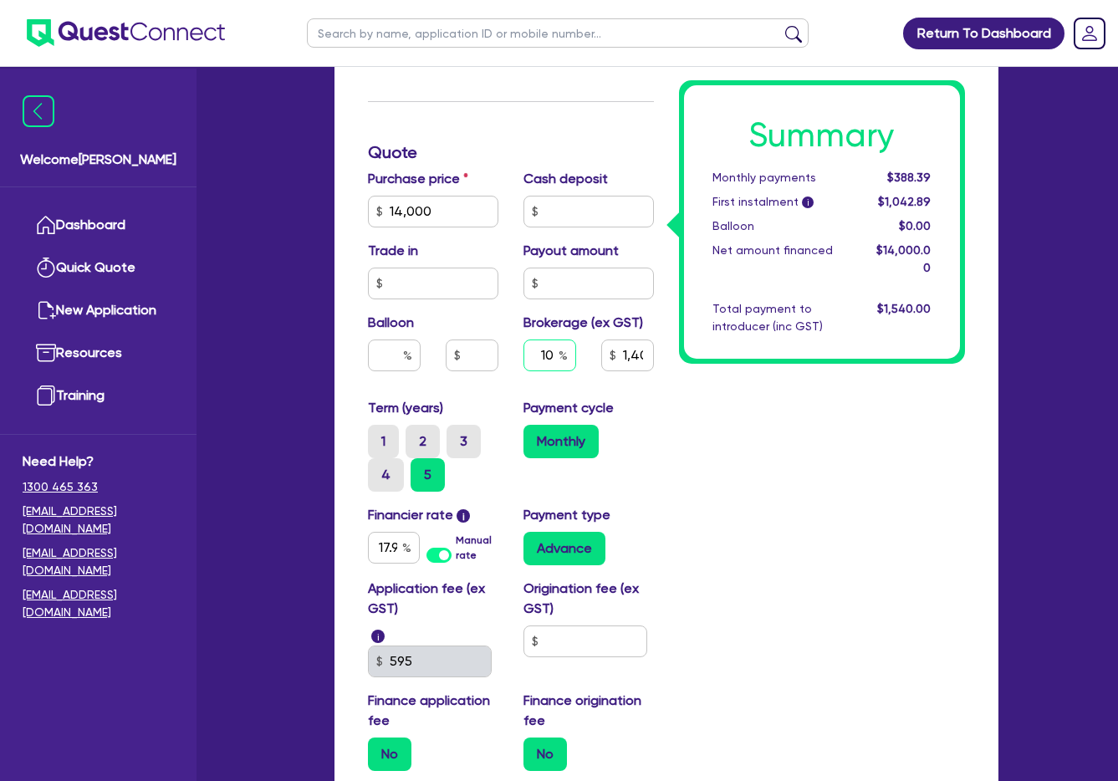
drag, startPoint x: 531, startPoint y: 356, endPoint x: 567, endPoint y: 355, distance: 36.0
click at [567, 355] on div "10" at bounding box center [549, 355] width 53 height 32
click at [869, 454] on div "Summary Monthly payments $388.39 First instalment i $1,042.89 Balloon $0.00 Net…" at bounding box center [821, 238] width 311 height 1091
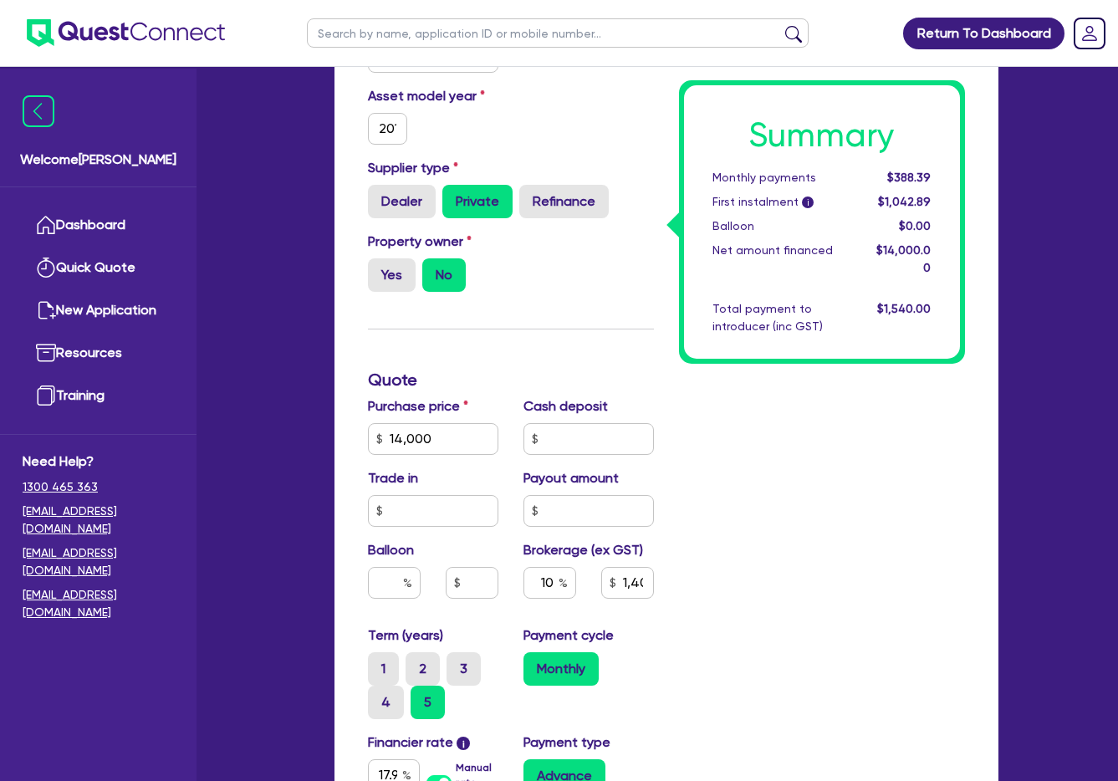
scroll to position [0, 0]
